Goal: Contribute content: Contribute content

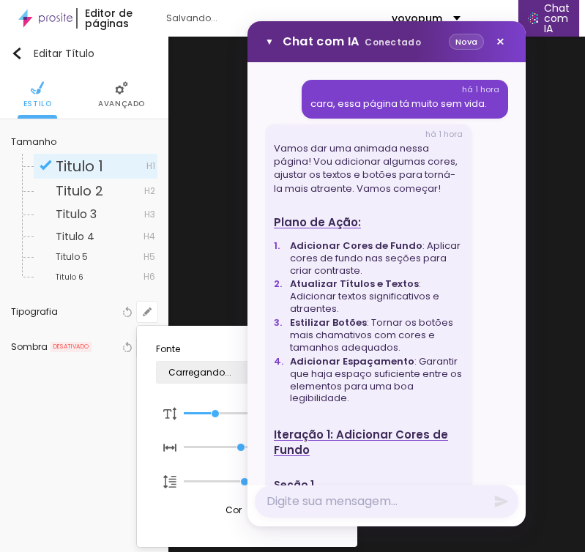
scroll to position [7, 0]
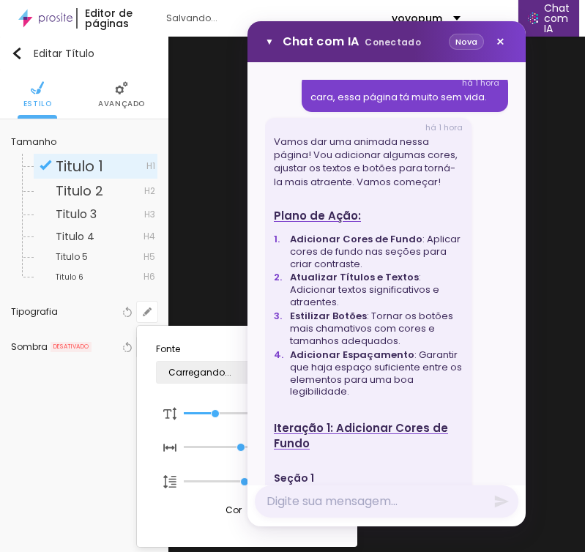
click at [457, 42] on button "Nova" at bounding box center [466, 42] width 35 height 17
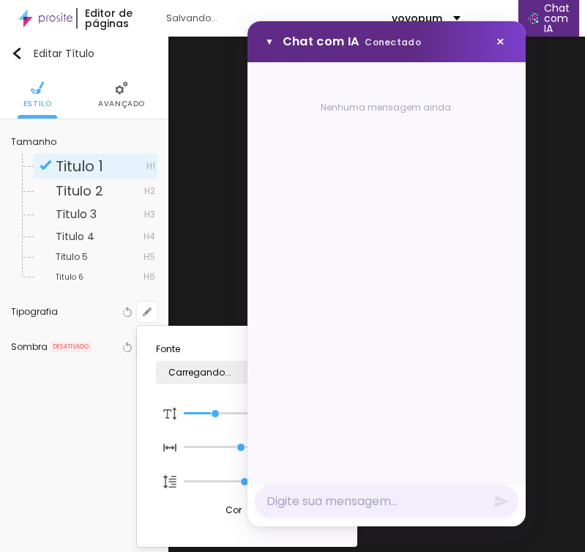
scroll to position [0, 0]
click at [359, 492] on textarea "Mensagem" at bounding box center [386, 501] width 263 height 32
click at [369, 494] on textarea "Mensagem" at bounding box center [386, 501] width 263 height 32
type textarea "eu quero mudar toda essa página pra vender caqui"
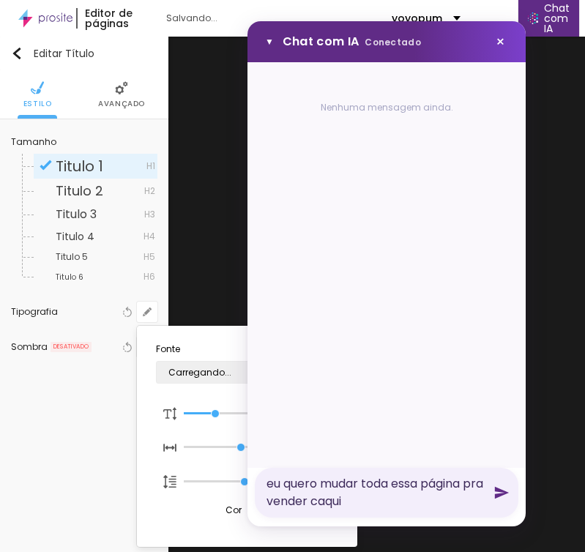
click at [504, 493] on icon "Enviar mensagem" at bounding box center [502, 493] width 14 height 12
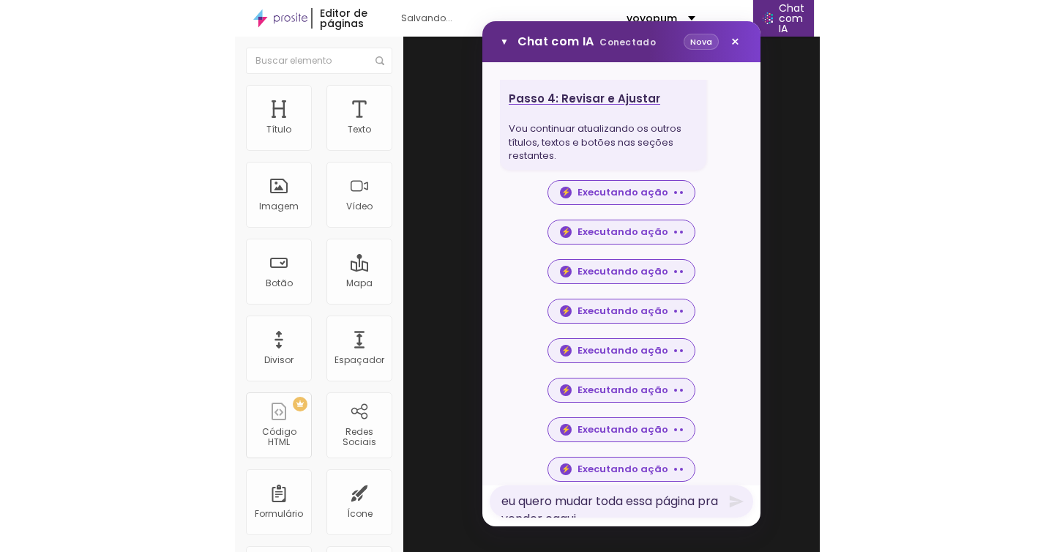
scroll to position [1172, 0]
